Goal: Book appointment/travel/reservation

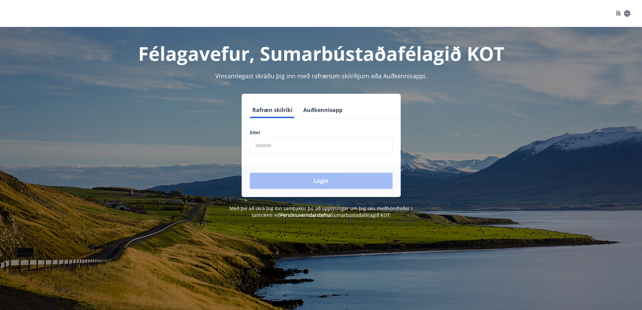
click at [267, 143] on input "phone" at bounding box center [321, 145] width 143 height 17
click at [326, 180] on div "Login" at bounding box center [321, 180] width 159 height 32
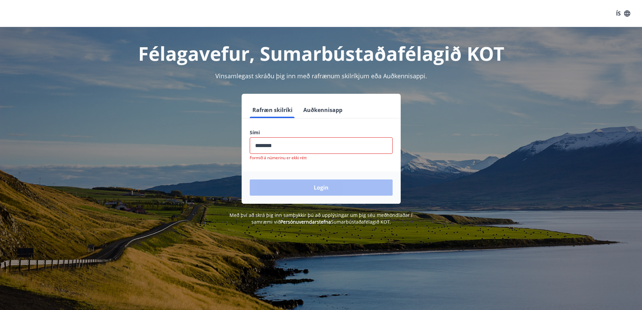
click at [292, 149] on input "phone" at bounding box center [321, 145] width 143 height 17
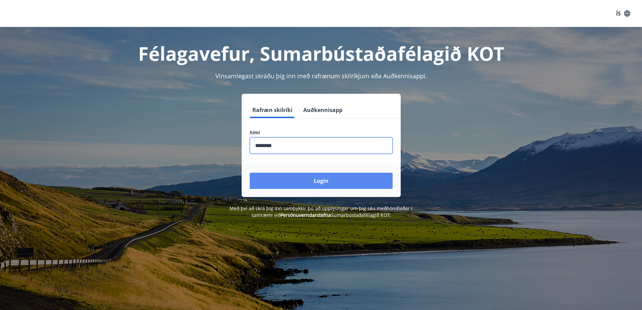
type input "********"
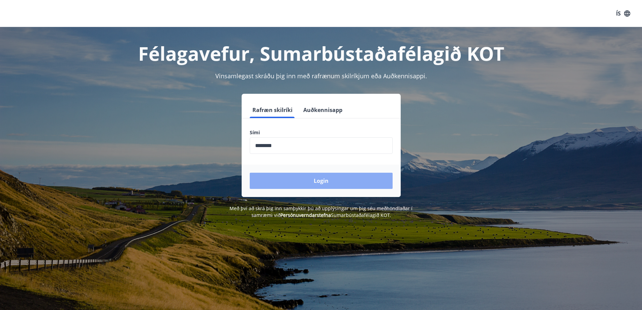
click at [323, 186] on button "Login" at bounding box center [321, 181] width 143 height 16
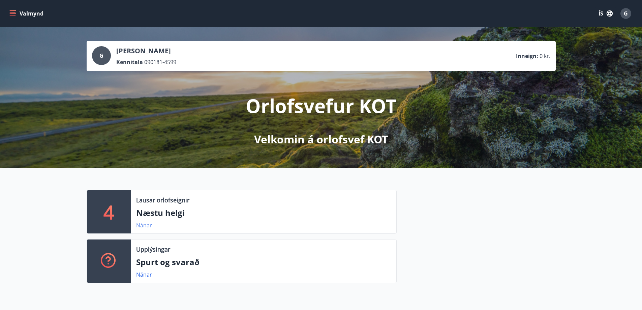
click at [147, 225] on link "Nánar" at bounding box center [144, 224] width 16 height 7
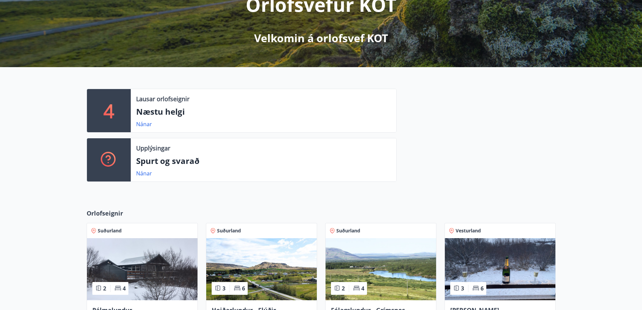
scroll to position [169, 0]
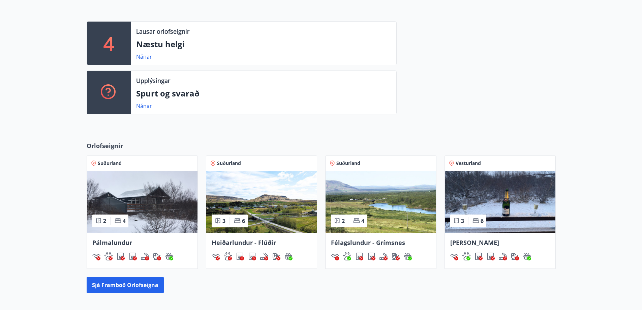
click at [485, 204] on img at bounding box center [500, 202] width 111 height 62
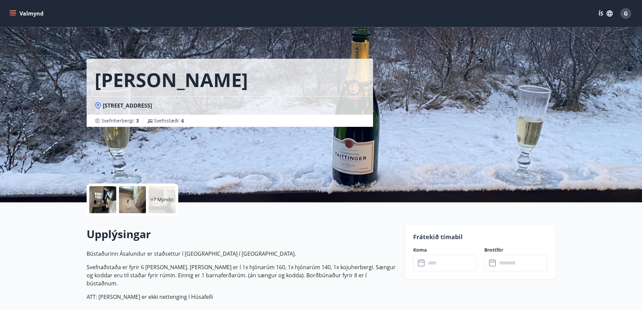
click at [420, 250] on label "Koma" at bounding box center [444, 249] width 63 height 7
click at [424, 263] on icon at bounding box center [421, 263] width 7 height 7
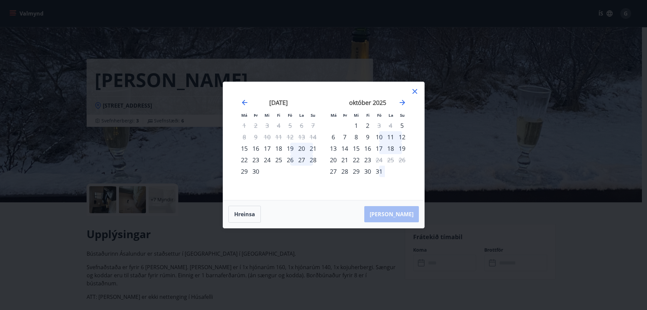
drag, startPoint x: 415, startPoint y: 90, endPoint x: 404, endPoint y: 92, distance: 11.2
click at [415, 90] on icon at bounding box center [415, 91] width 8 height 8
